Goal: Information Seeking & Learning: Learn about a topic

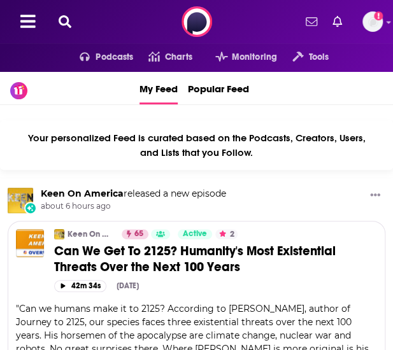
click at [67, 20] on icon at bounding box center [65, 21] width 13 height 13
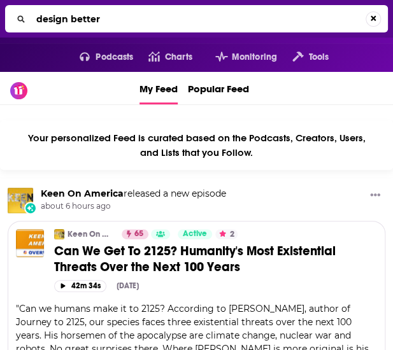
type input "design better"
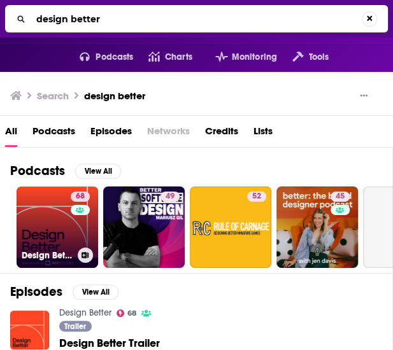
click at [64, 231] on link "68 Design Better" at bounding box center [58, 228] width 82 height 82
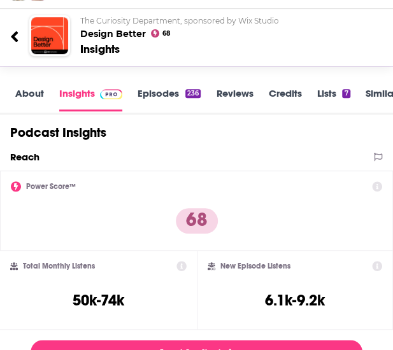
scroll to position [161, 0]
